Goal: Find specific page/section: Find specific page/section

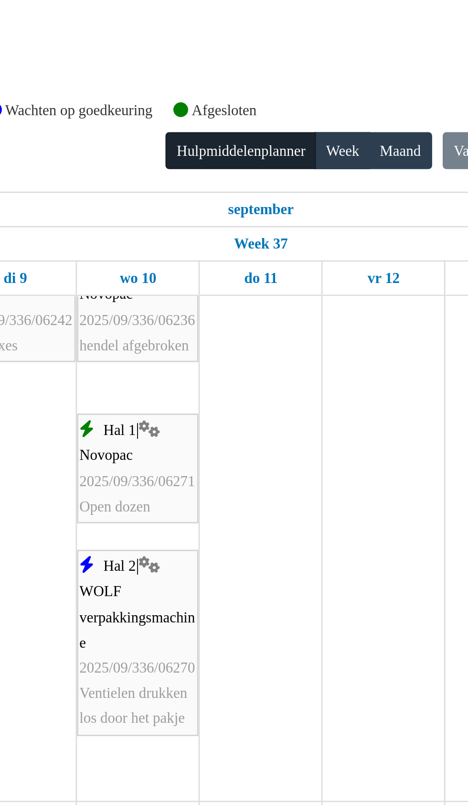
scroll to position [261, 0]
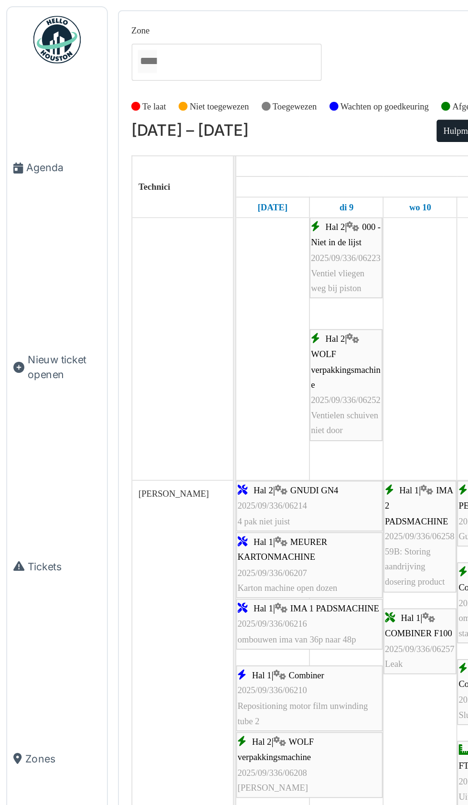
click at [27, 106] on span "Agenda" at bounding box center [38, 101] width 45 height 9
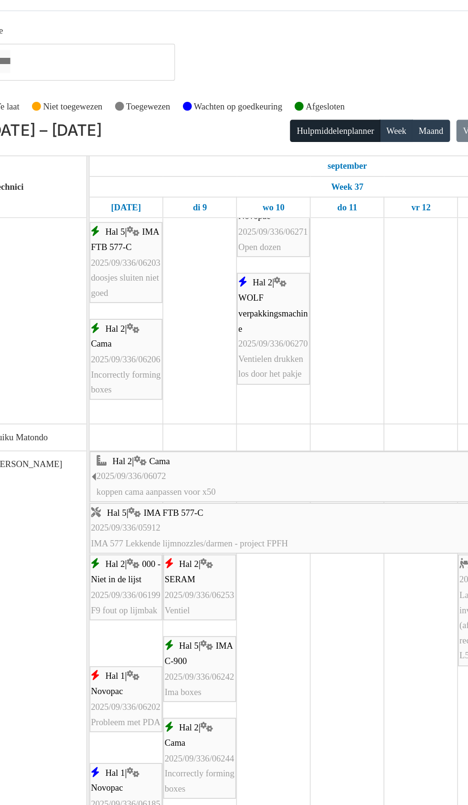
scroll to position [267, 0]
